Goal: Task Accomplishment & Management: Manage account settings

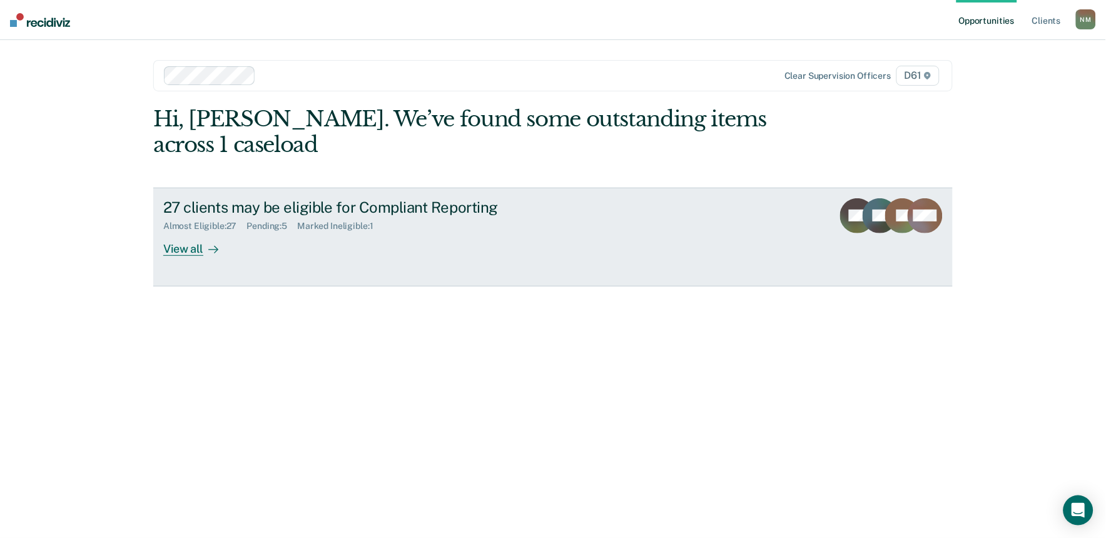
click at [408, 198] on div "27 clients may be eligible for Compliant Reporting" at bounding box center [382, 207] width 439 height 18
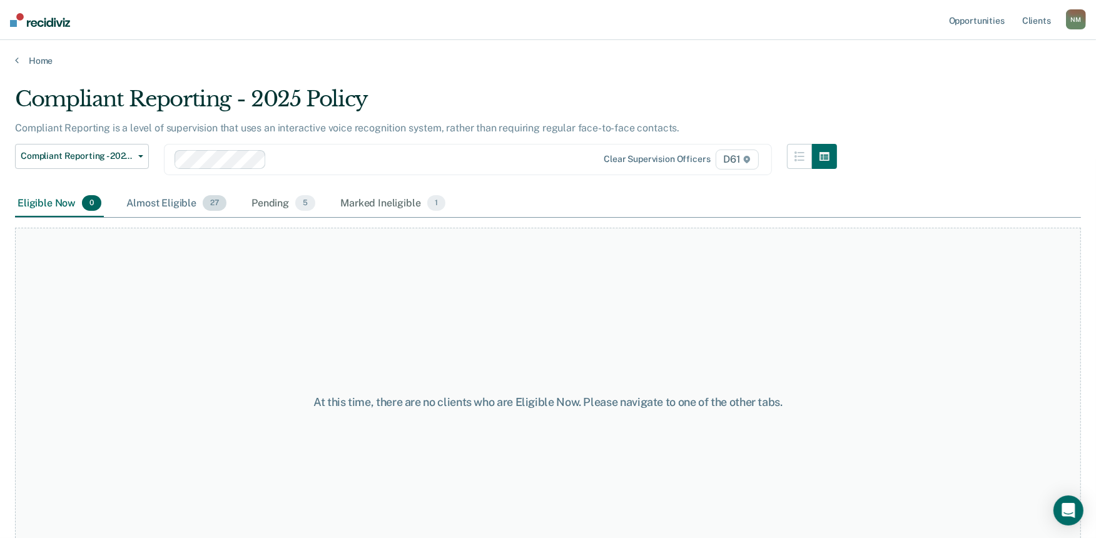
click at [179, 201] on div "Almost Eligible 27" at bounding box center [176, 204] width 105 height 28
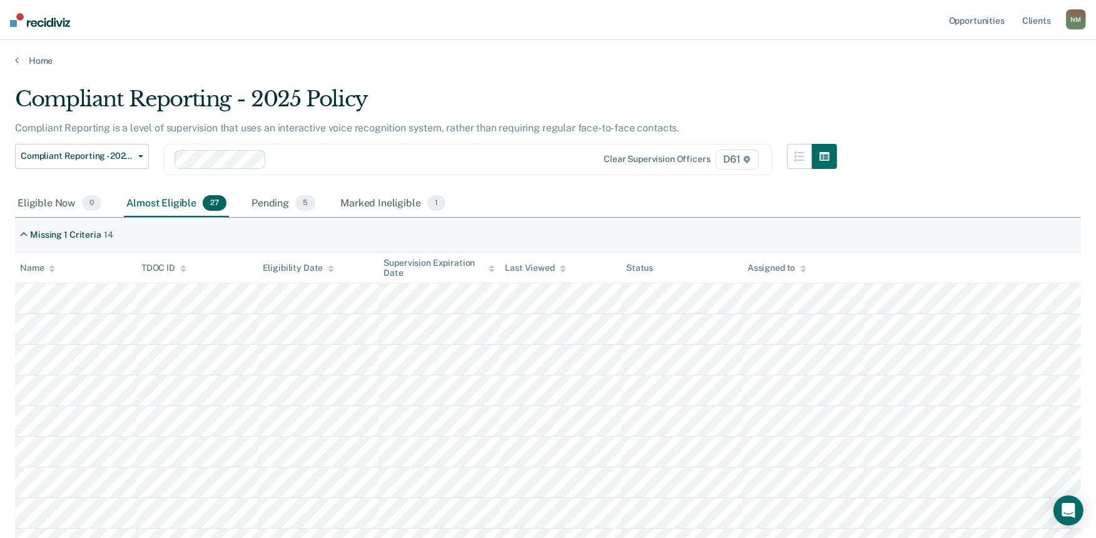
click at [48, 259] on th "Name" at bounding box center [75, 268] width 121 height 31
click at [51, 265] on icon at bounding box center [52, 266] width 6 height 3
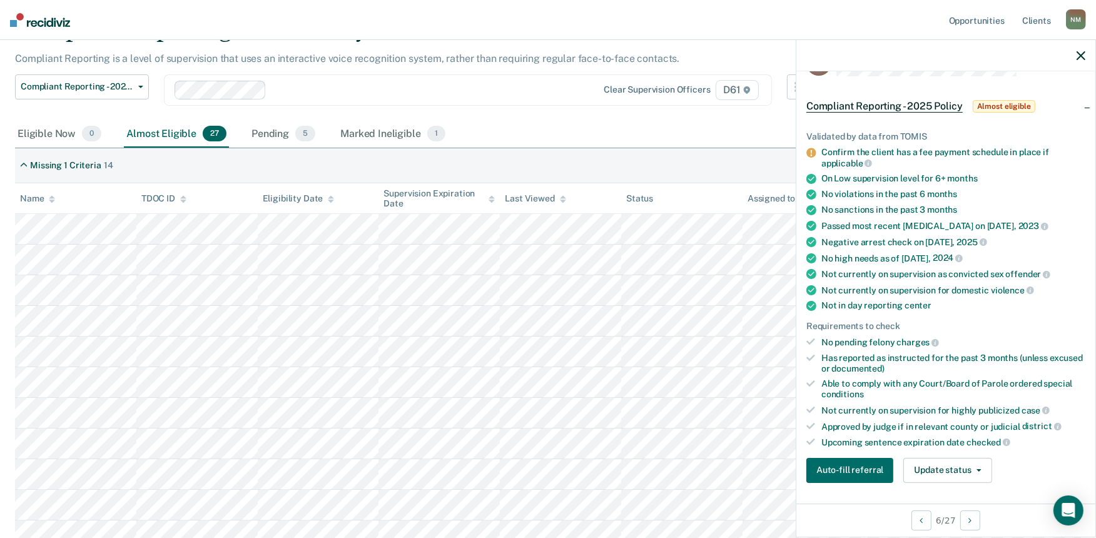
scroll to position [69, 0]
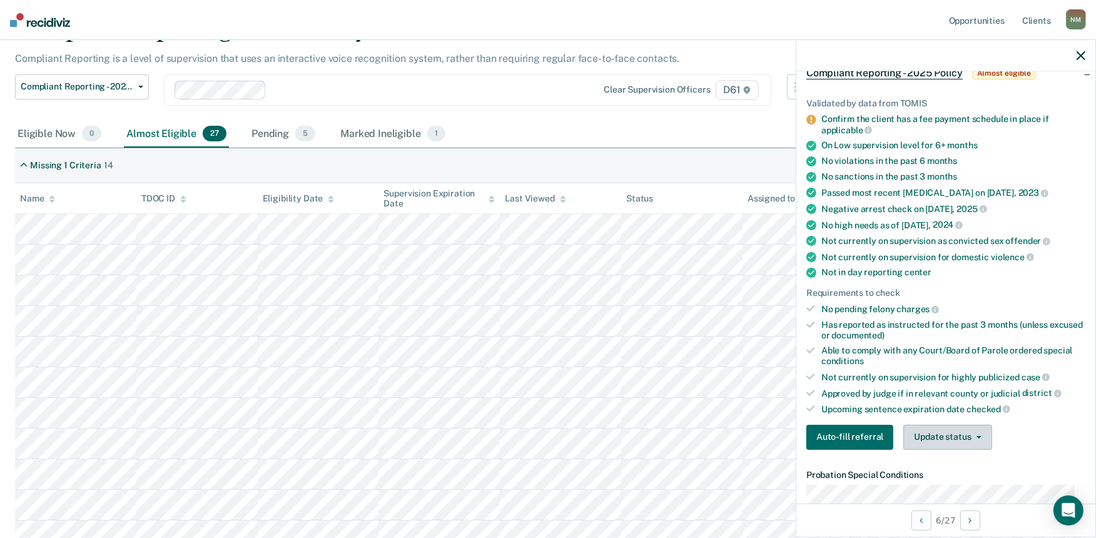
click at [965, 425] on button "Update status" at bounding box center [947, 437] width 88 height 25
click at [959, 484] on button "Mark Ineligible" at bounding box center [963, 487] width 121 height 20
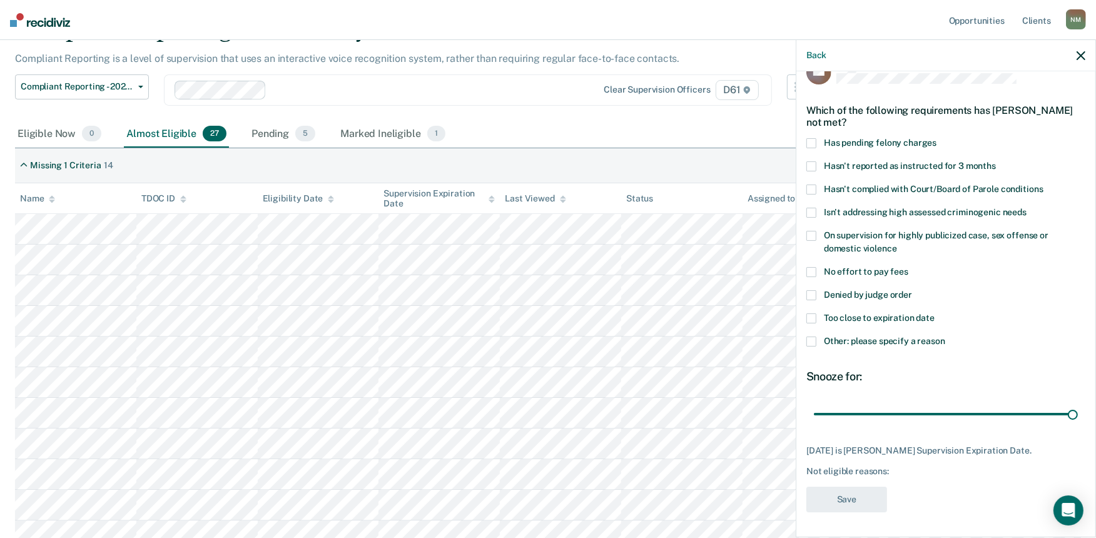
scroll to position [26, 0]
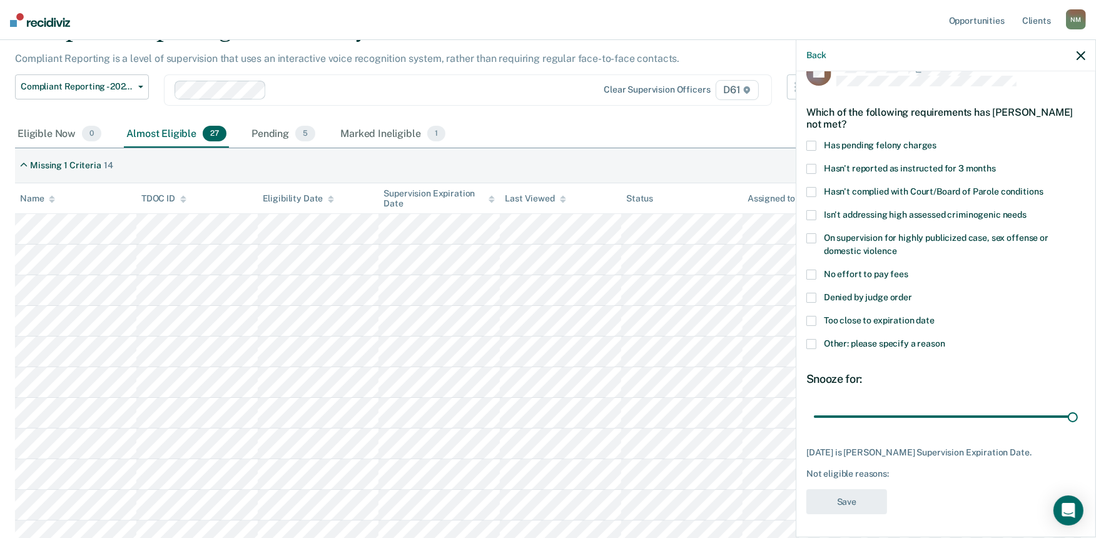
click at [841, 348] on label "Other: please specify a reason" at bounding box center [945, 345] width 279 height 13
click at [945, 339] on input "Other: please specify a reason" at bounding box center [945, 339] width 0 height 0
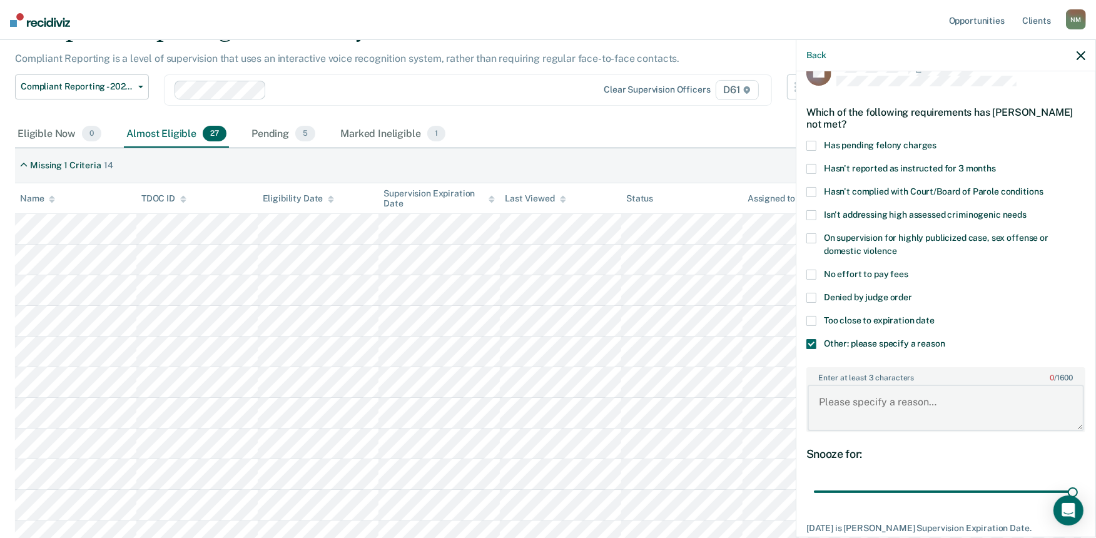
click at [871, 407] on textarea "Enter at least 3 characters 0 / 1600" at bounding box center [945, 408] width 276 height 46
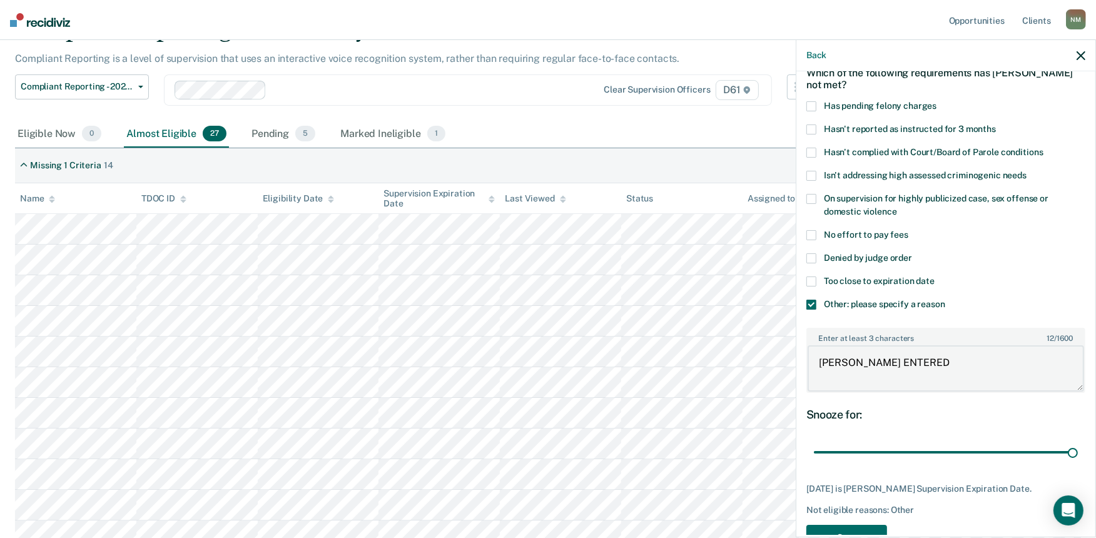
scroll to position [100, 0]
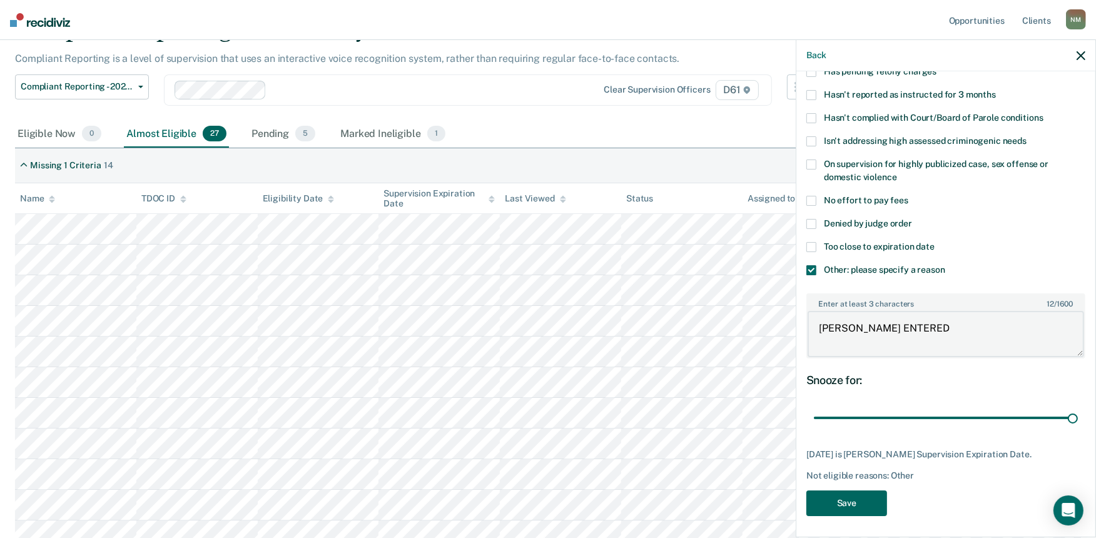
type textarea "[PERSON_NAME] ENTERED"
click at [881, 508] on button "Save" at bounding box center [846, 503] width 81 height 26
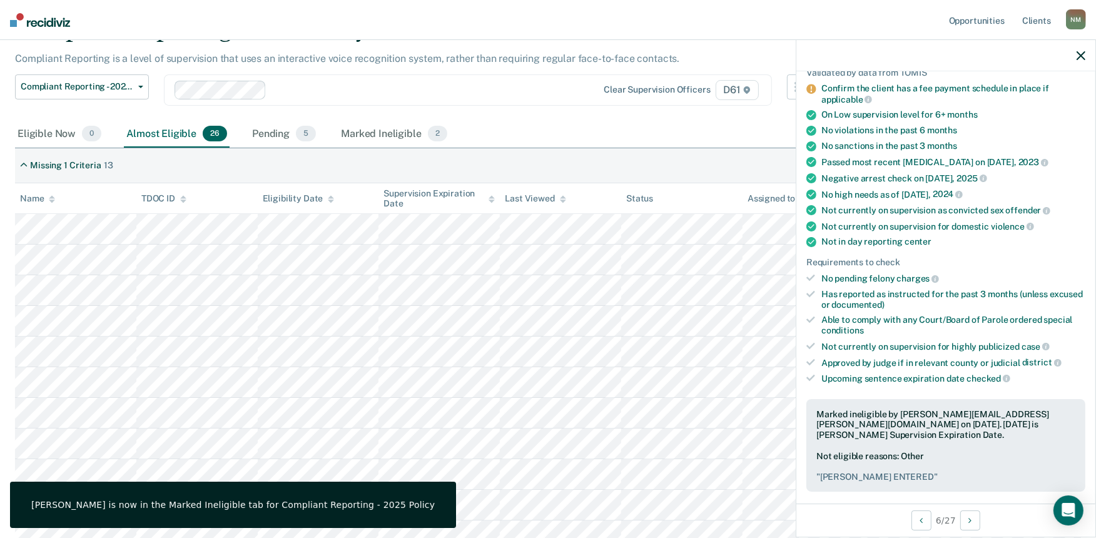
click at [619, 128] on div "Eligible Now 0 Almost Eligible 26 Pending 5 Marked Ineligible 2" at bounding box center [548, 135] width 1066 height 28
click at [1083, 54] on icon "button" at bounding box center [1080, 55] width 9 height 9
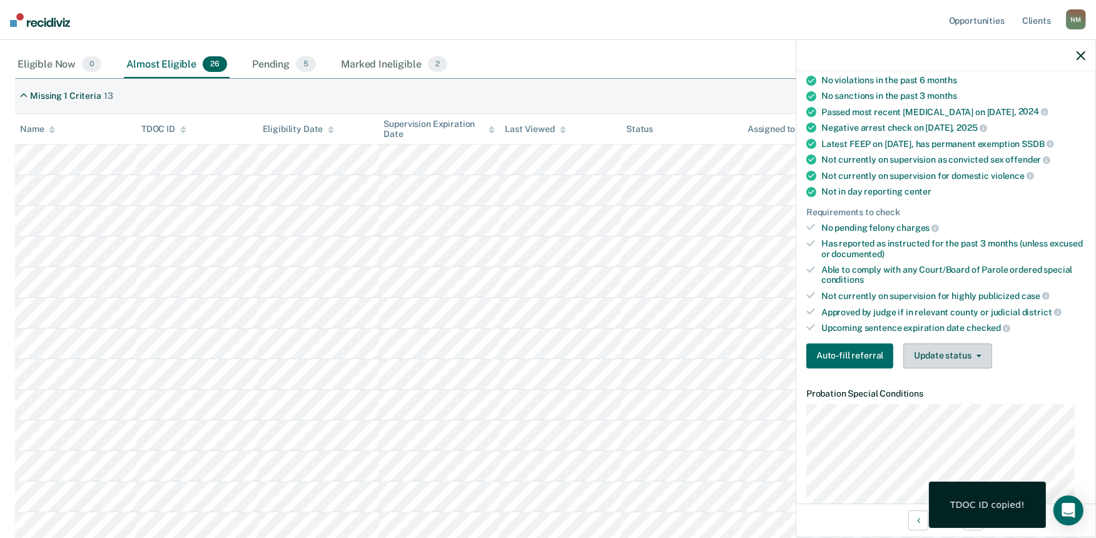
scroll to position [139, 0]
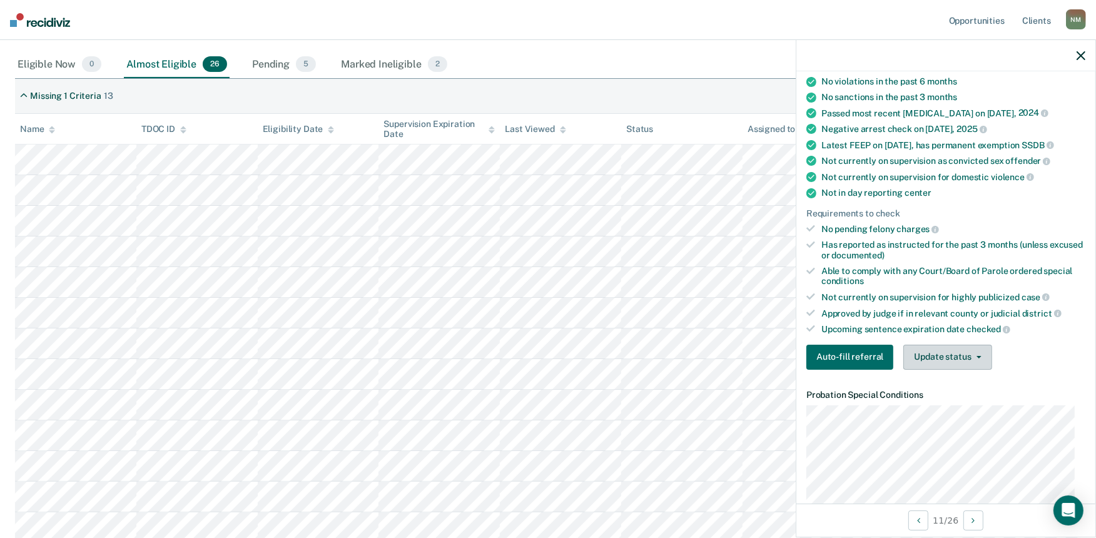
click at [971, 365] on button "Update status" at bounding box center [947, 357] width 88 height 25
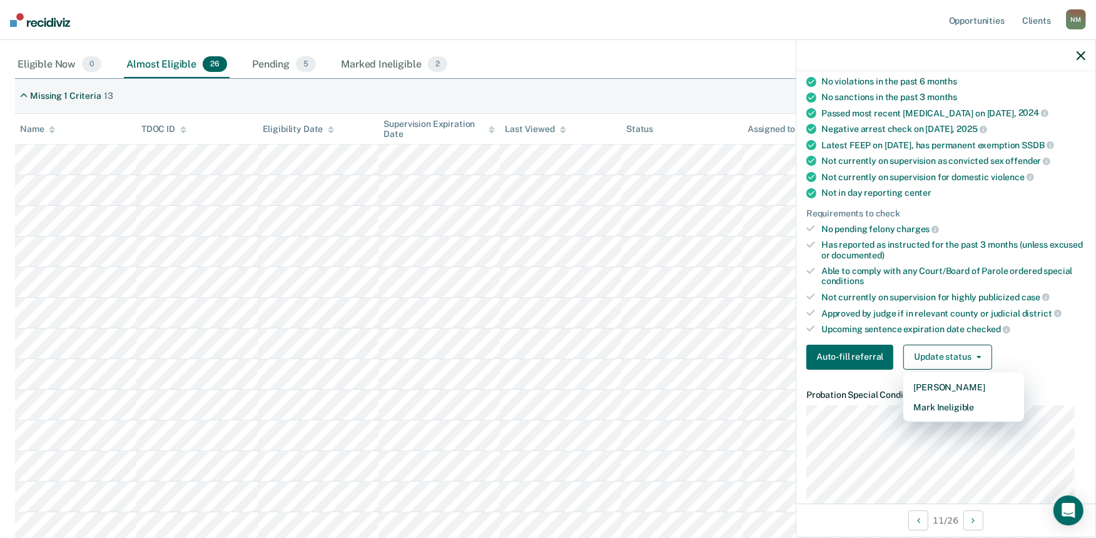
click at [1035, 354] on div "Auto-fill referral Update status [PERSON_NAME] Mark Ineligible" at bounding box center [945, 357] width 279 height 25
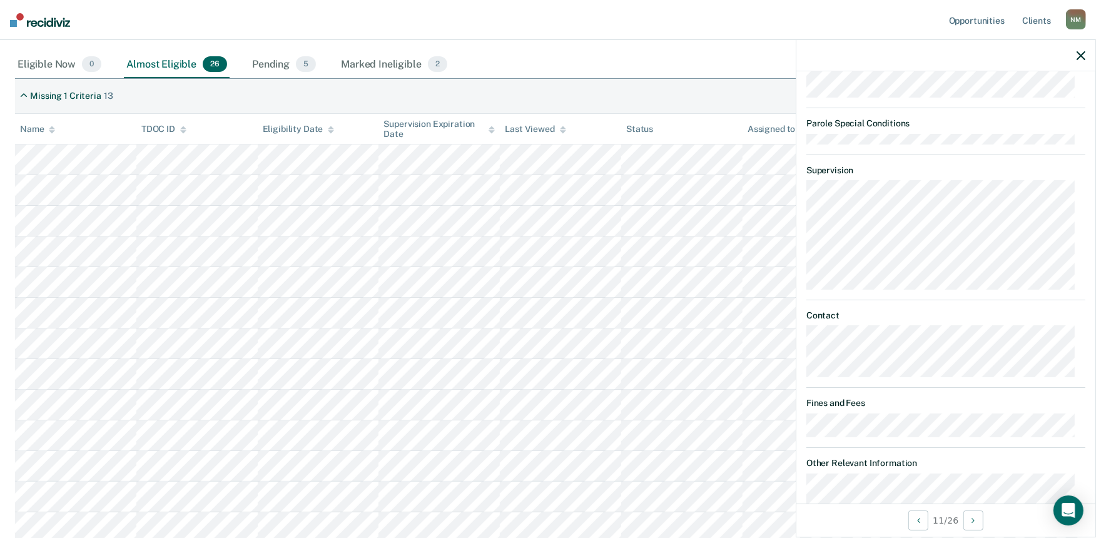
scroll to position [695, 0]
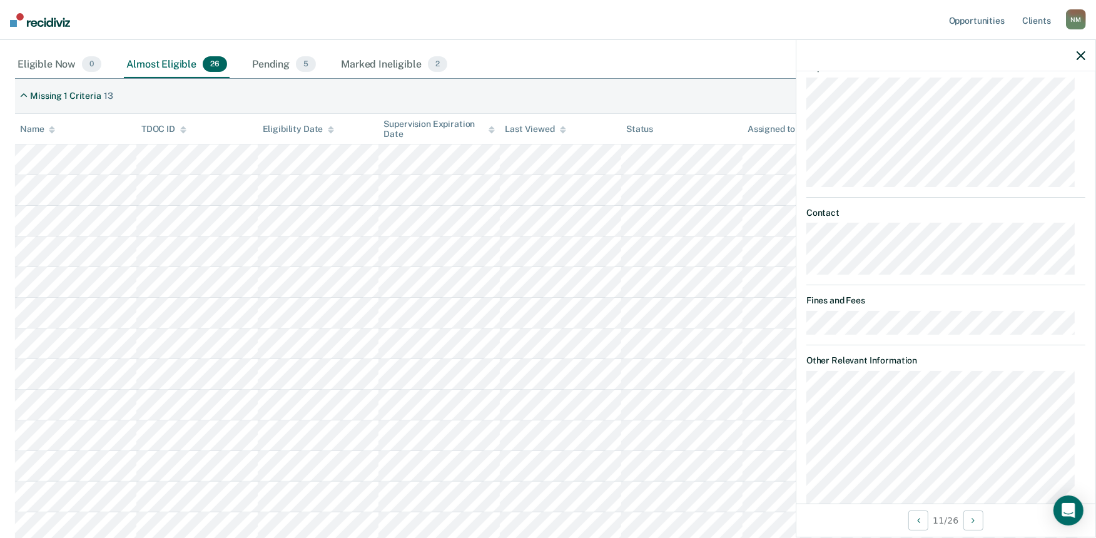
click at [636, 51] on div "Eligible Now 0 Almost Eligible 26 Pending 5 Marked Ineligible 2" at bounding box center [548, 65] width 1066 height 28
click at [1080, 54] on icon "button" at bounding box center [1080, 55] width 9 height 9
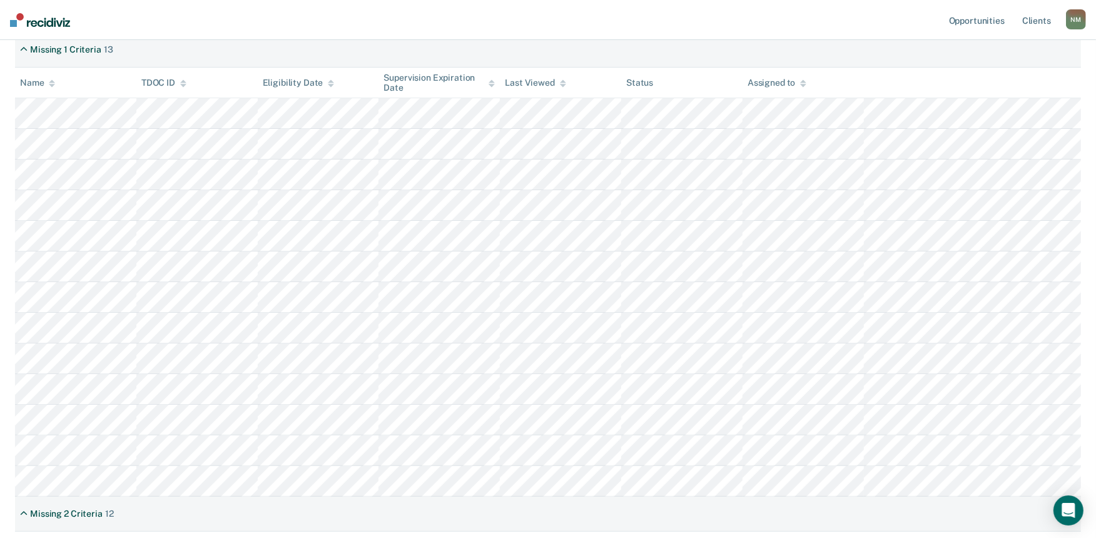
scroll to position [208, 0]
